Goal: Communication & Community: Participate in discussion

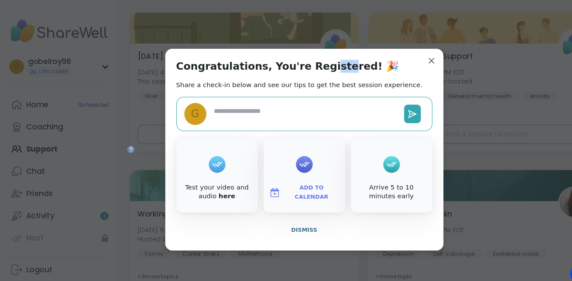
drag, startPoint x: 299, startPoint y: 30, endPoint x: 289, endPoint y: 37, distance: 12.1
click at [289, 46] on div "Congratulations, You're Registered! 🎉 Share a check-in below and see our tips t…" at bounding box center [286, 141] width 262 height 190
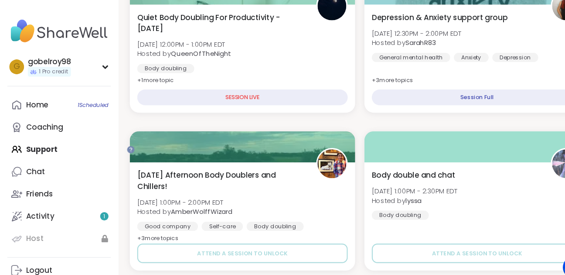
scroll to position [629, 0]
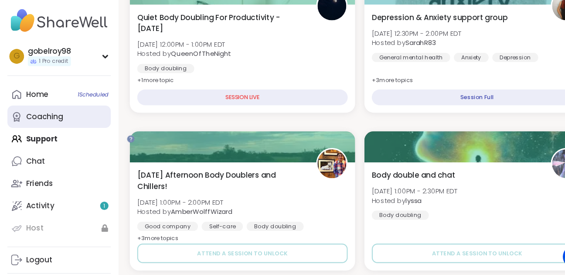
click at [56, 124] on div "Coaching" at bounding box center [41, 120] width 35 height 10
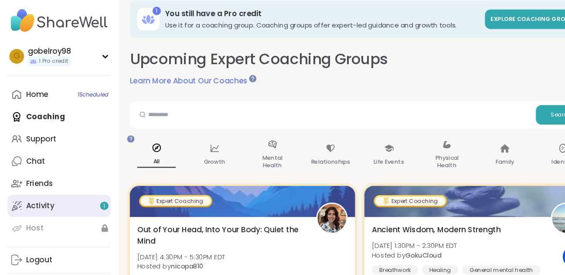
click at [89, 214] on link "Activity 1" at bounding box center [55, 203] width 97 height 21
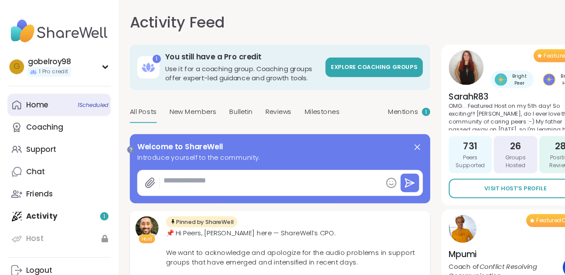
click at [82, 102] on span "1 Scheduled" at bounding box center [87, 98] width 29 height 7
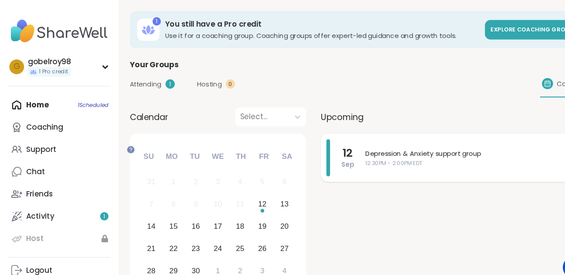
click at [406, 149] on span "Depression & Anxiety support group" at bounding box center [441, 144] width 195 height 9
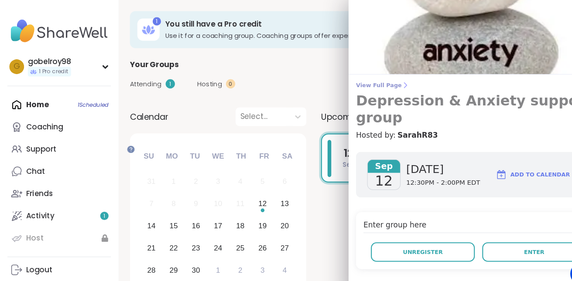
click at [393, 110] on h3 "Depression & Anxiety support group" at bounding box center [450, 102] width 230 height 31
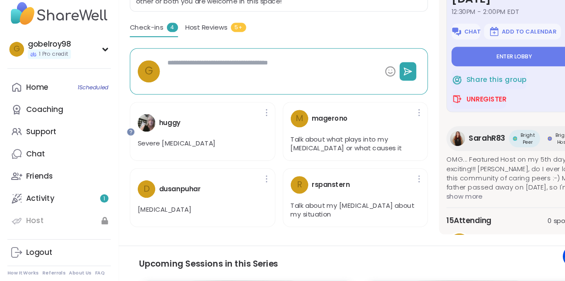
scroll to position [200, 0]
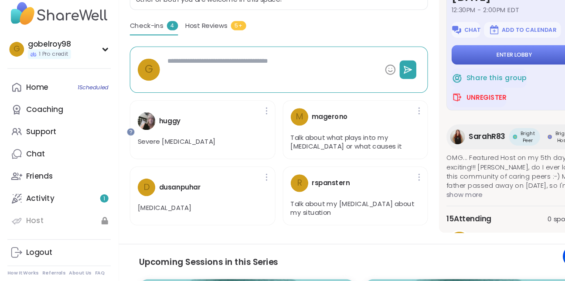
click at [484, 72] on span "Enter lobby" at bounding box center [484, 68] width 33 height 7
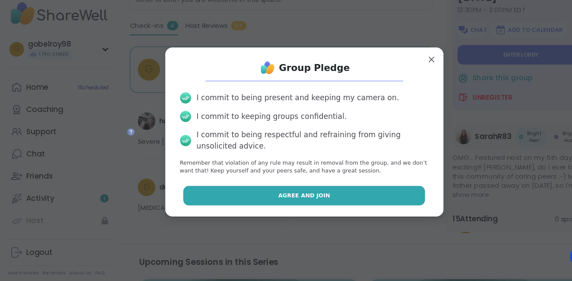
click at [330, 210] on button "Agree and Join" at bounding box center [285, 200] width 227 height 18
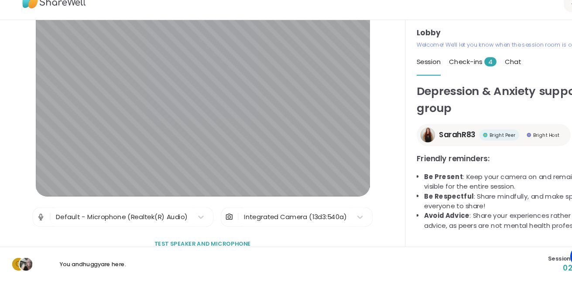
scroll to position [19, 0]
click at [449, 79] on span "Check-ins 4" at bounding box center [444, 74] width 44 height 9
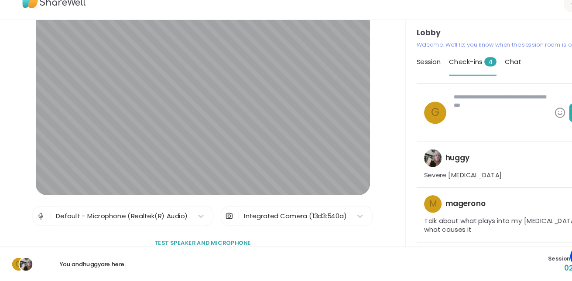
click at [409, 79] on span "Session" at bounding box center [403, 74] width 23 height 9
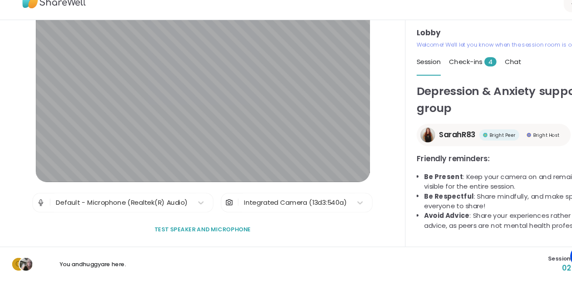
scroll to position [47, 0]
click at [183, 233] on span "Test speaker and microphone" at bounding box center [190, 233] width 91 height 8
click at [490, 79] on span "Chat" at bounding box center [482, 74] width 15 height 9
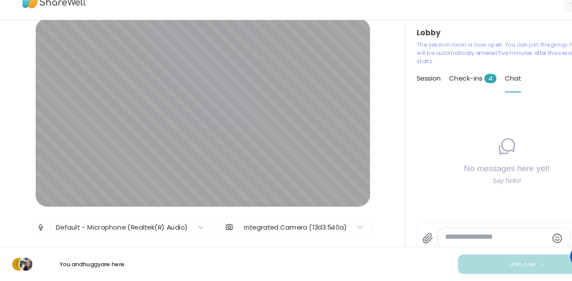
scroll to position [0, 0]
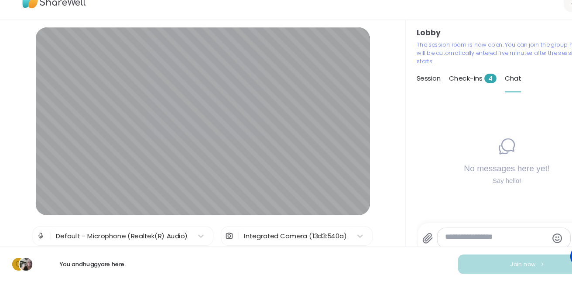
click at [448, 95] on span "Check-ins 4" at bounding box center [444, 90] width 44 height 9
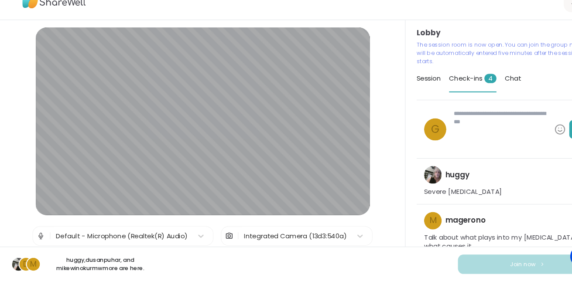
click at [411, 95] on span "Session" at bounding box center [403, 90] width 23 height 9
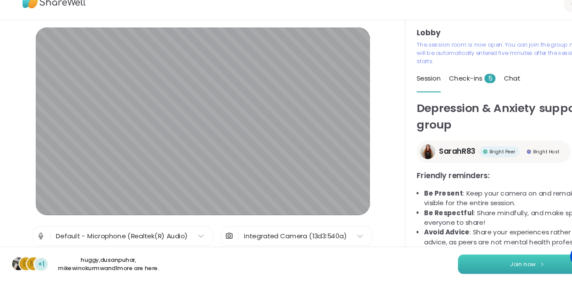
click at [485, 263] on span "Join now" at bounding box center [492, 265] width 24 height 8
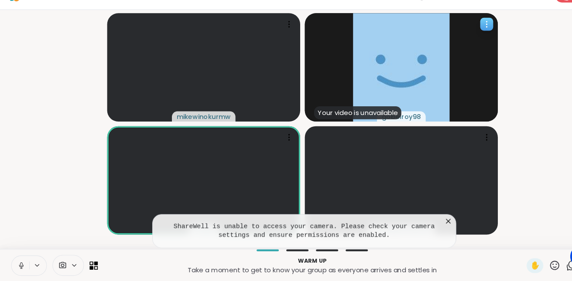
click at [371, 123] on div "Your video is unavailable" at bounding box center [336, 122] width 82 height 12
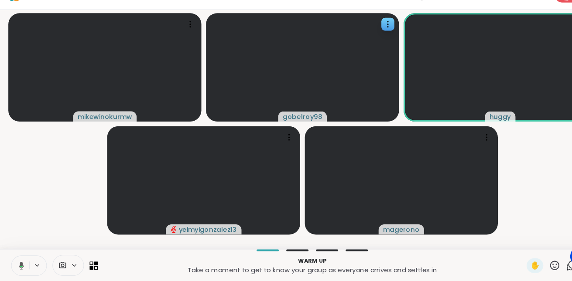
click at [506, 192] on video-player-container "mikewinokurmw gobelroy98 huggy yeimyigonzalez13 magerono" at bounding box center [285, 138] width 561 height 218
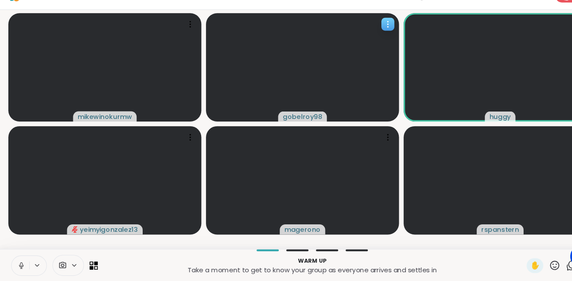
click at [364, 44] on icon at bounding box center [364, 39] width 9 height 9
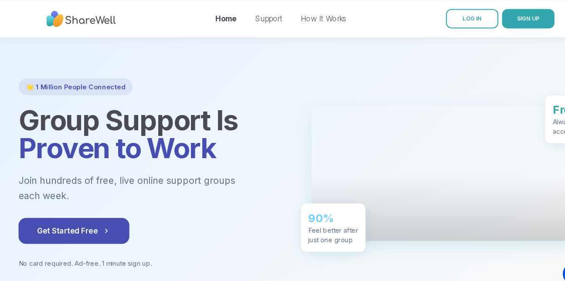
scroll to position [11, 0]
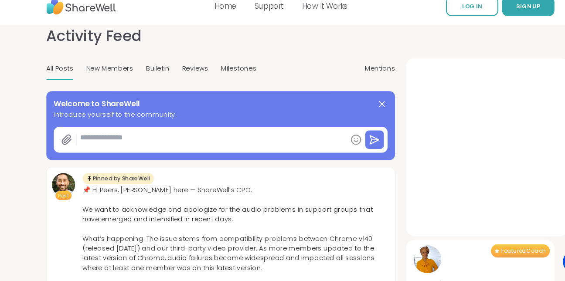
type textarea "*"
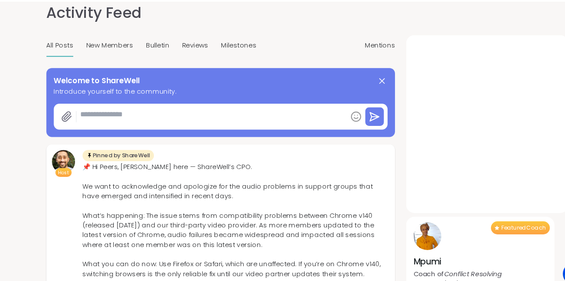
scroll to position [2, 0]
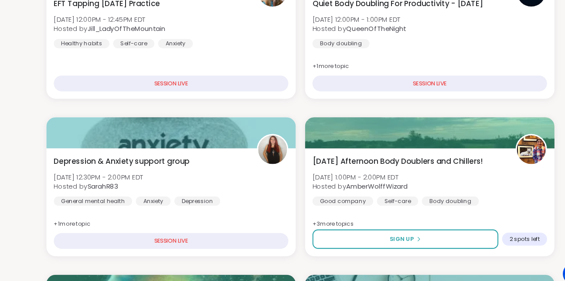
scroll to position [145, 0]
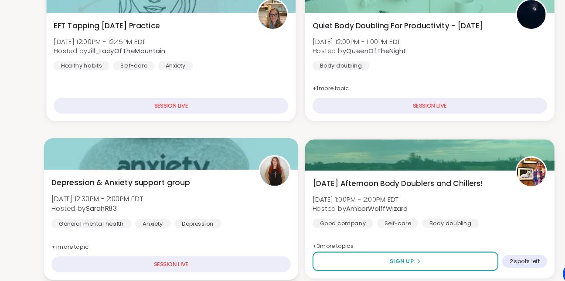
click at [162, 178] on span "Depression & Anxiety support group" at bounding box center [113, 172] width 130 height 10
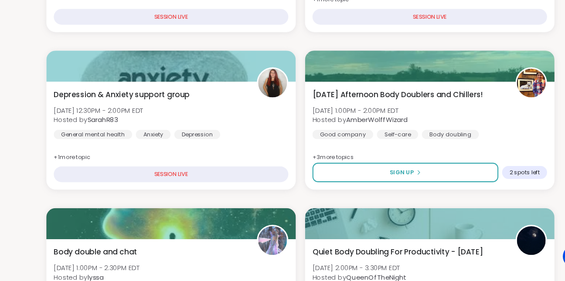
scroll to position [212, 0]
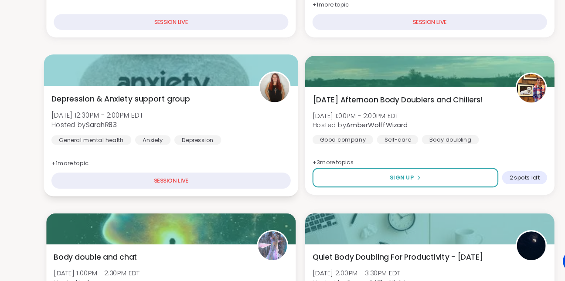
click at [157, 190] on div "SESSION LIVE" at bounding box center [160, 181] width 225 height 15
click at [179, 111] on span "Depression & Anxiety support group" at bounding box center [113, 105] width 130 height 10
click at [101, 111] on span "Depression & Anxiety support group" at bounding box center [113, 105] width 130 height 10
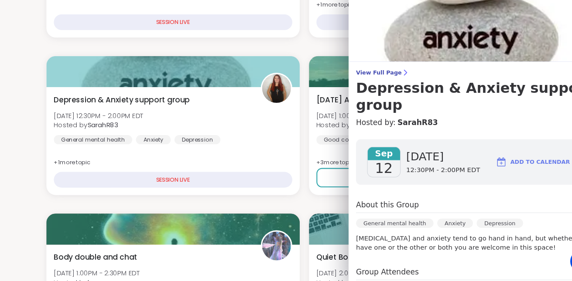
click at [396, 177] on span "12:30PM - 2:00PM EDT" at bounding box center [416, 172] width 69 height 9
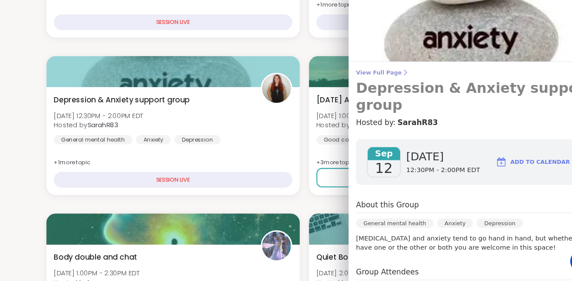
click at [385, 107] on h3 "Depression & Anxiety support group" at bounding box center [450, 102] width 230 height 31
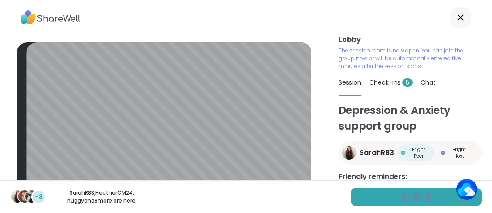
scroll to position [60, 0]
